Goal: Information Seeking & Learning: Learn about a topic

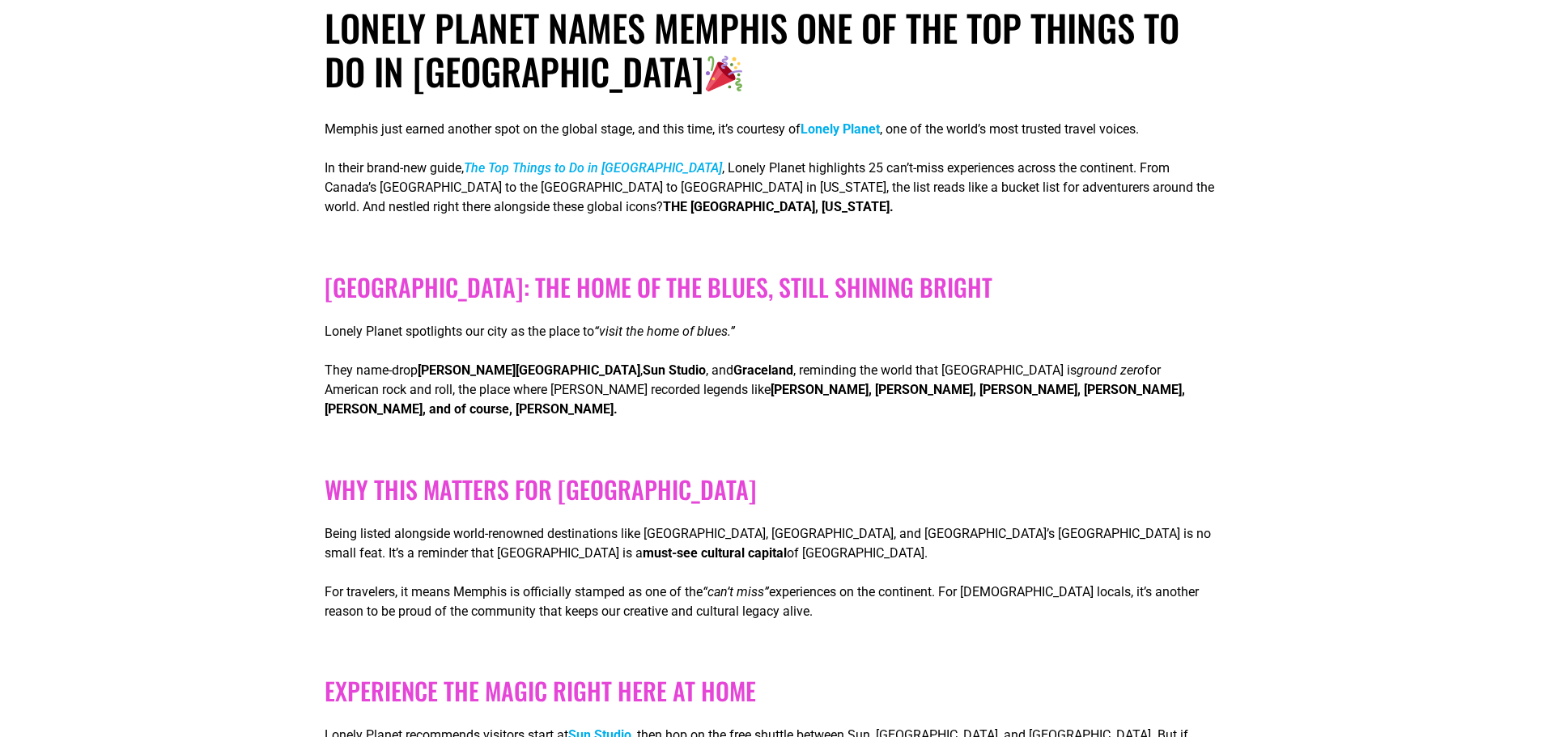
scroll to position [405, 0]
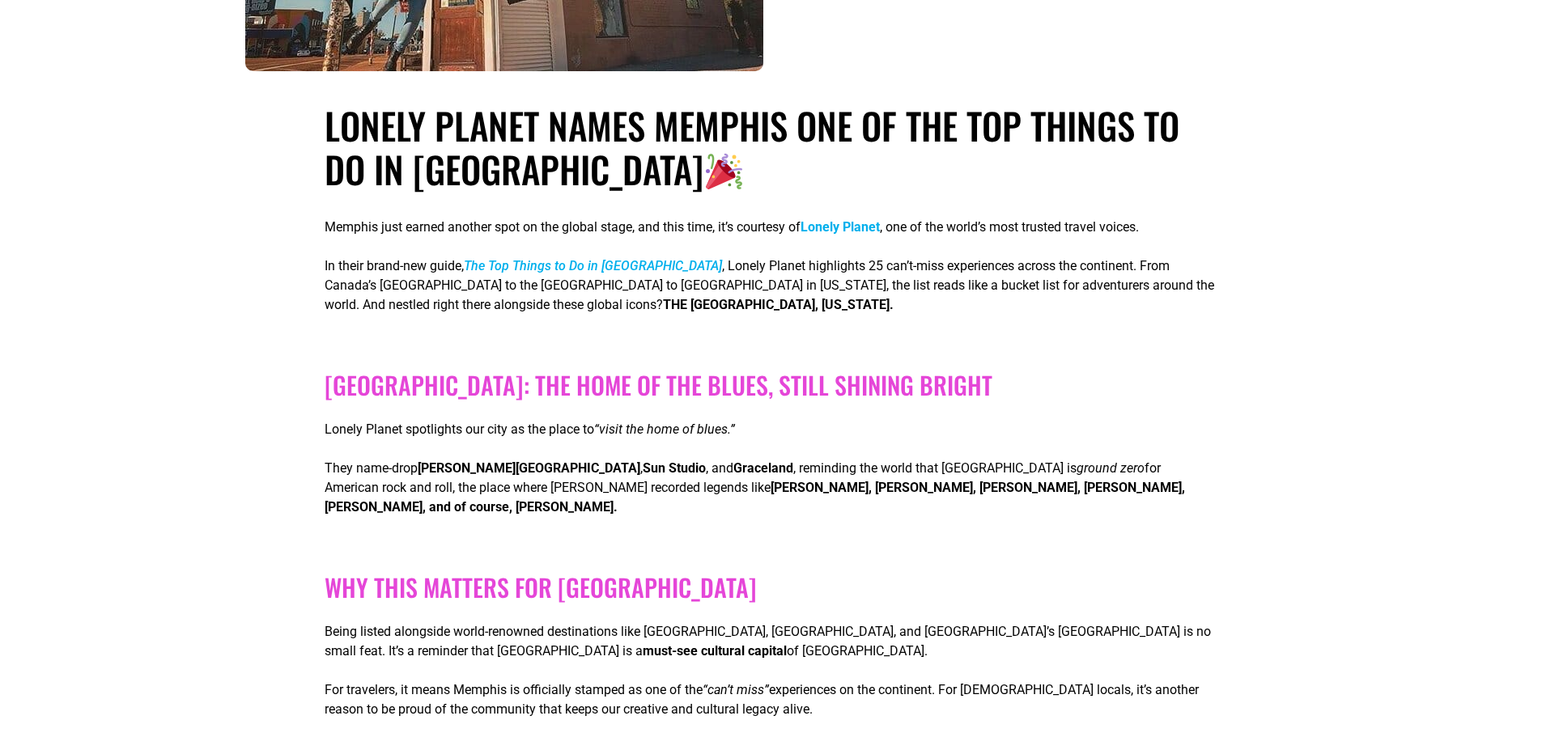
click at [403, 228] on p "Memphis just earned another spot on the global stage, and this time, it’s court…" at bounding box center [771, 227] width 893 height 19
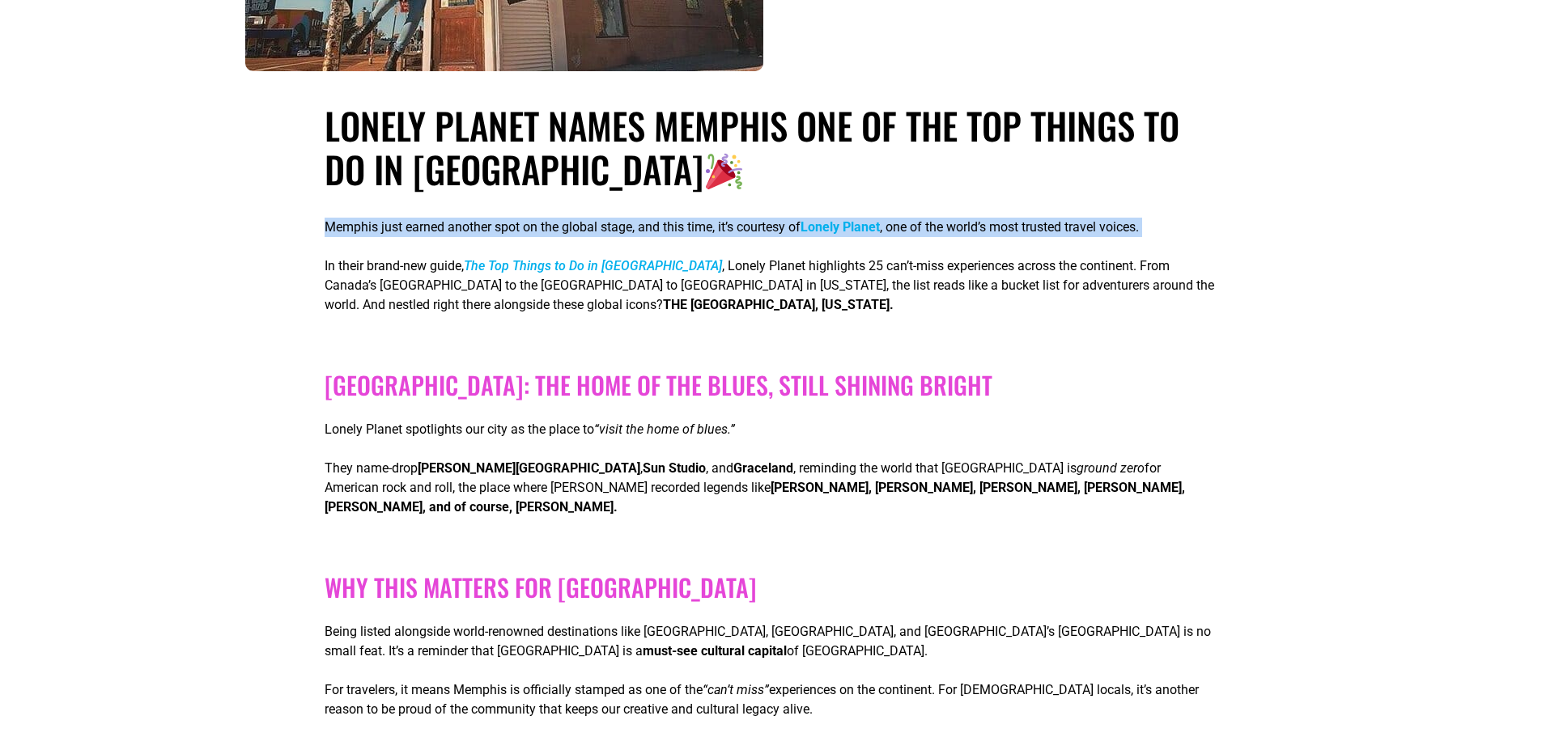
click at [403, 228] on p "Memphis just earned another spot on the global stage, and this time, it’s court…" at bounding box center [771, 227] width 893 height 19
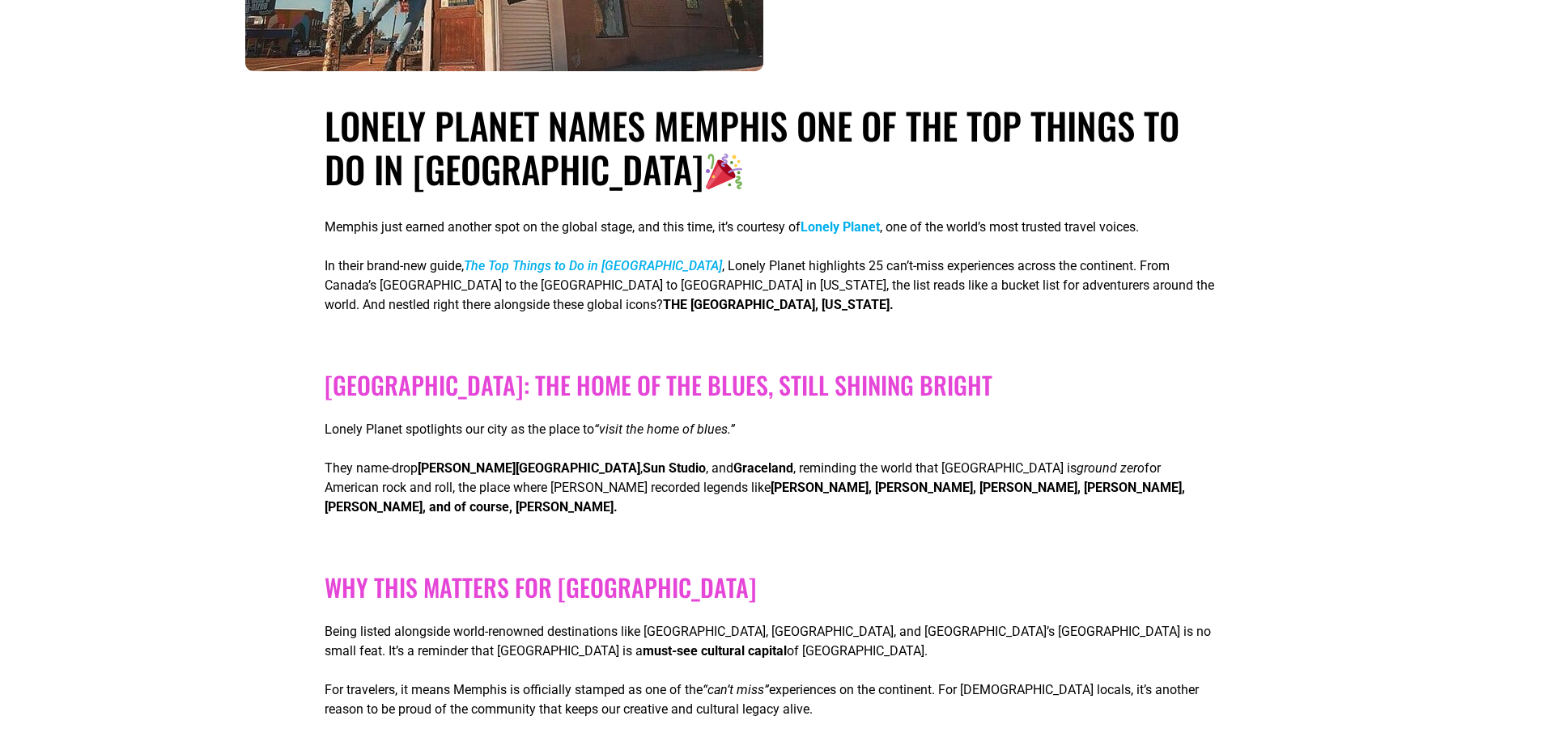
click at [918, 278] on p "In their brand-new guide, The Top Things to Do in [GEOGRAPHIC_DATA] , Lonely Pl…" at bounding box center [771, 286] width 893 height 58
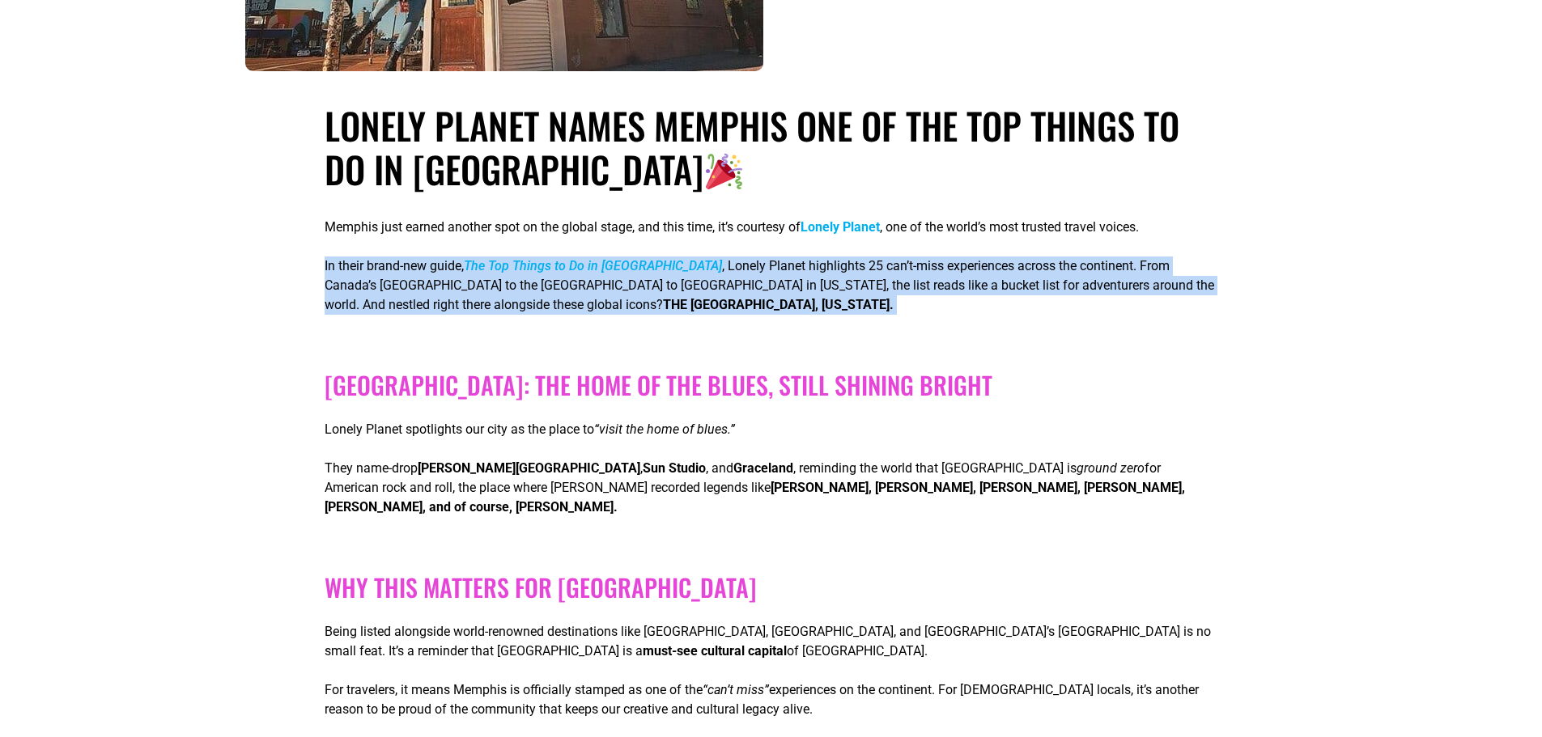
click at [918, 278] on p "In their brand-new guide, The Top Things to Do in [GEOGRAPHIC_DATA] , Lonely Pl…" at bounding box center [771, 286] width 893 height 58
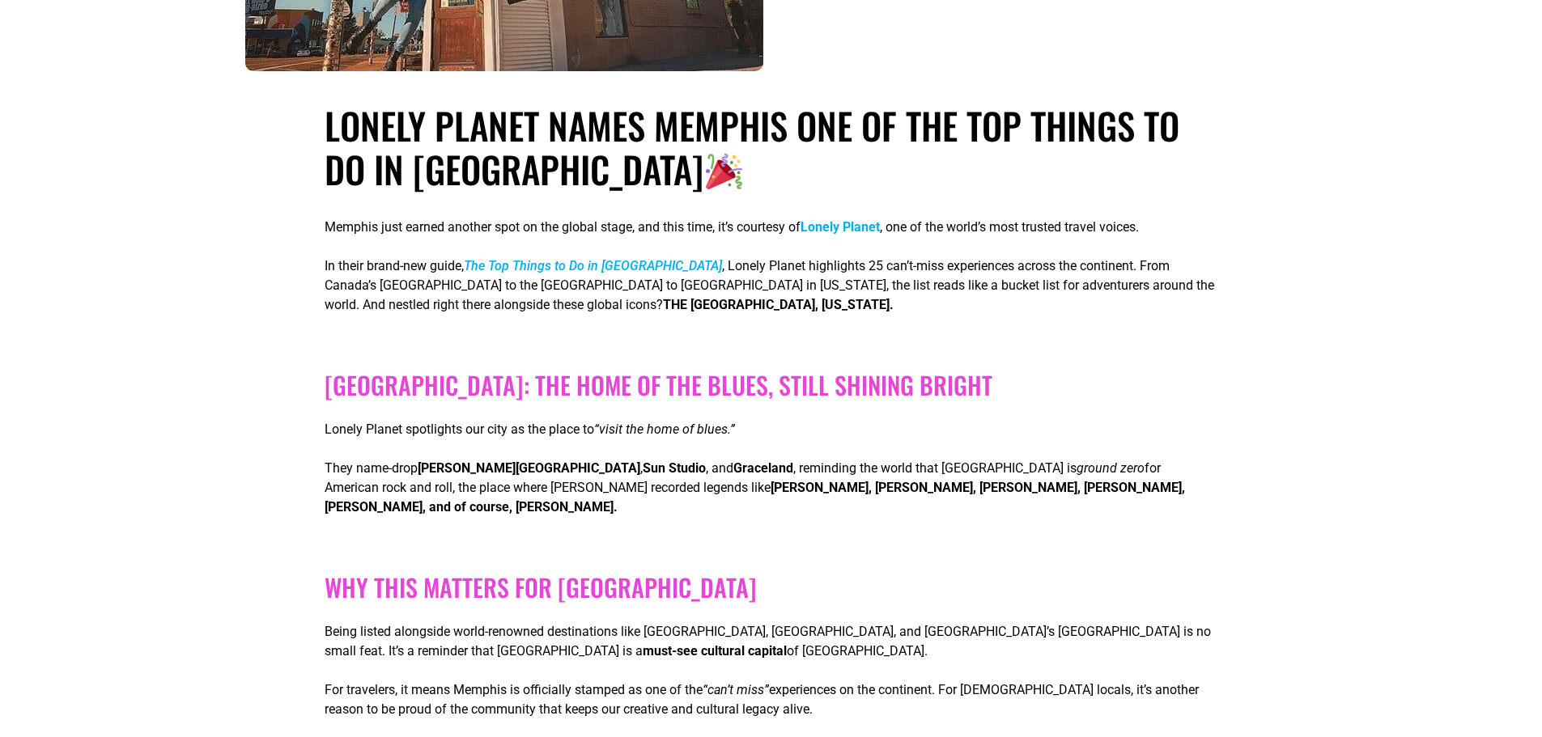
click at [507, 298] on p "In their brand-new guide, The Top Things to Do in [GEOGRAPHIC_DATA] , Lonely Pl…" at bounding box center [771, 286] width 893 height 58
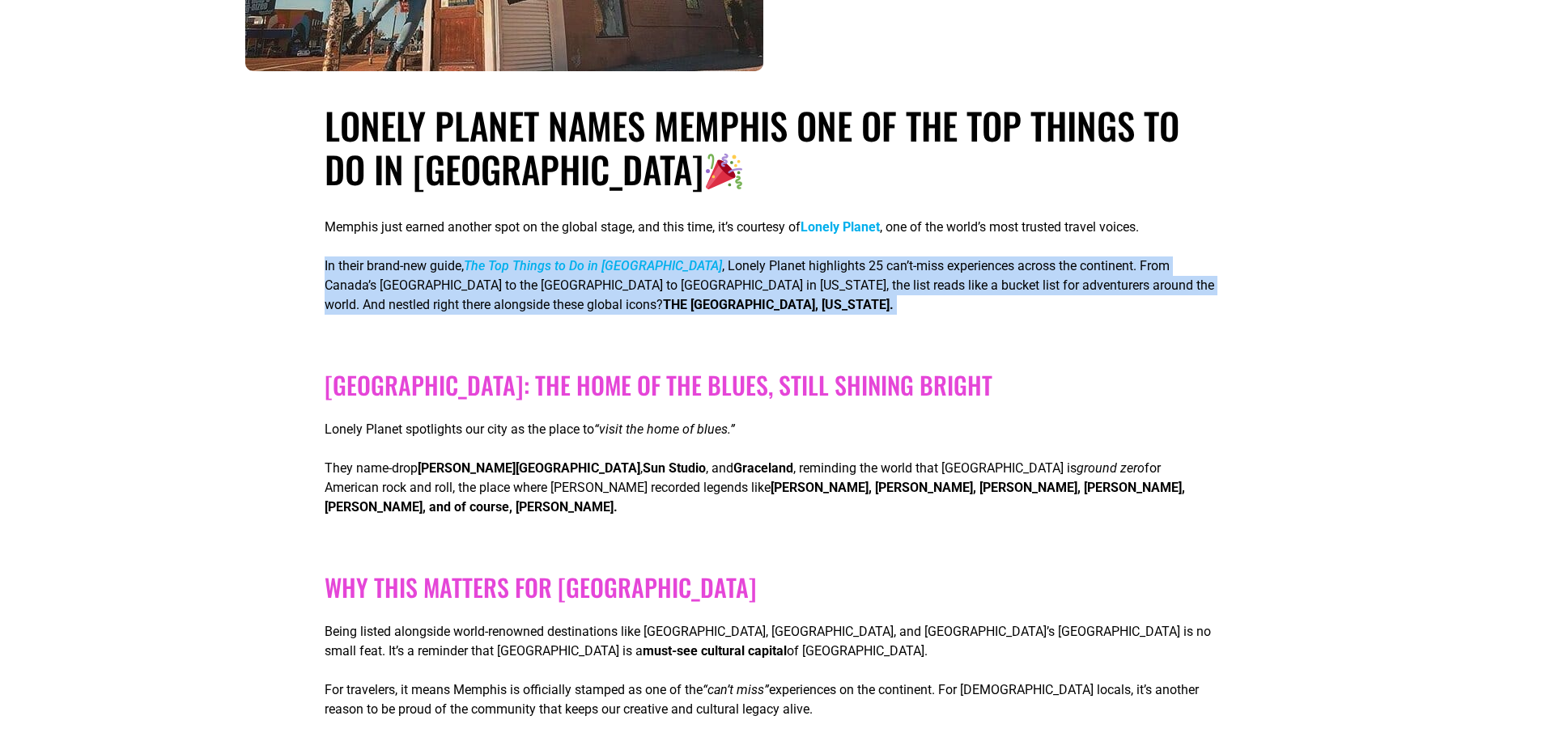
click at [507, 298] on p "In their brand-new guide, The Top Things to Do in [GEOGRAPHIC_DATA] , Lonely Pl…" at bounding box center [771, 286] width 893 height 58
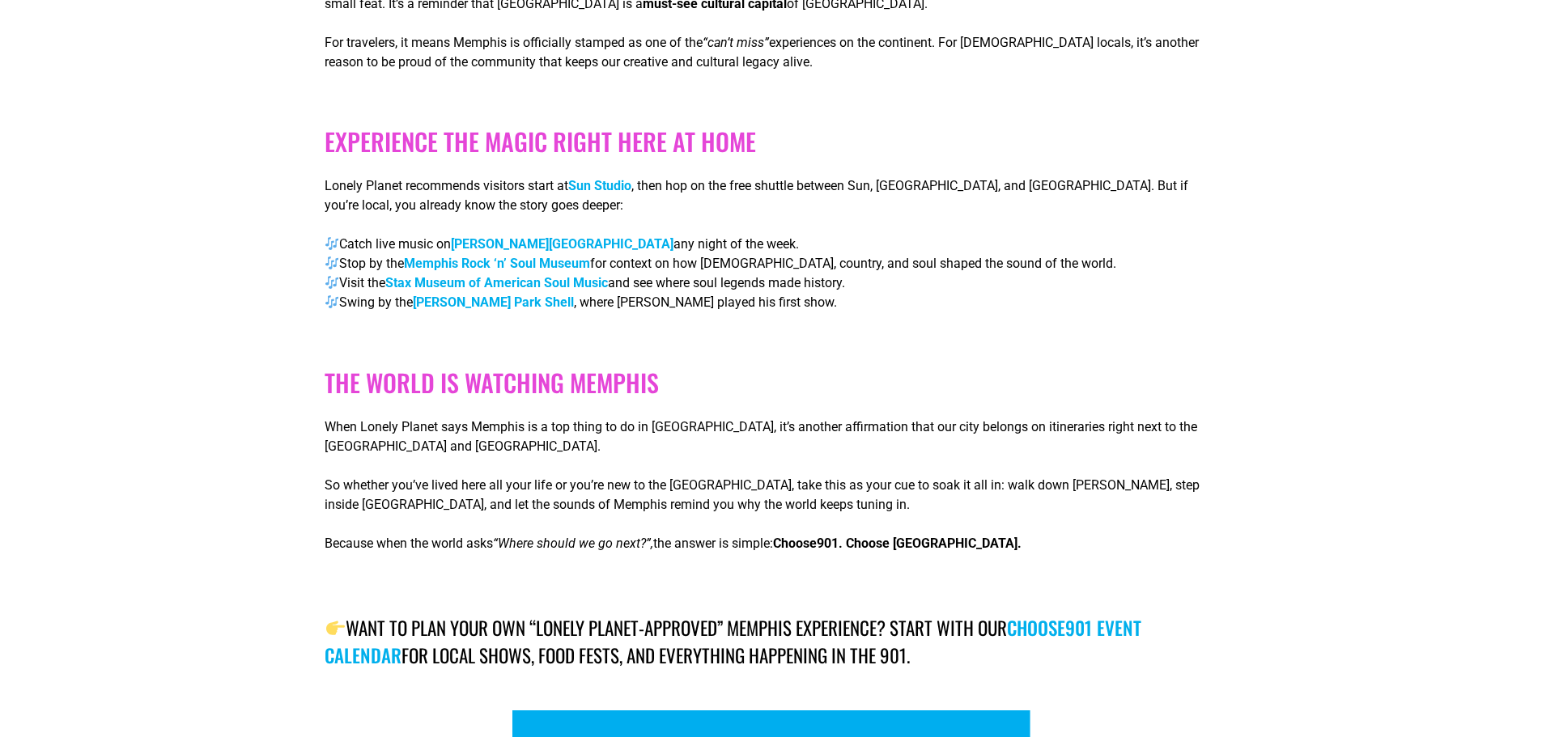
scroll to position [1295, 0]
